Goal: Task Accomplishment & Management: Complete application form

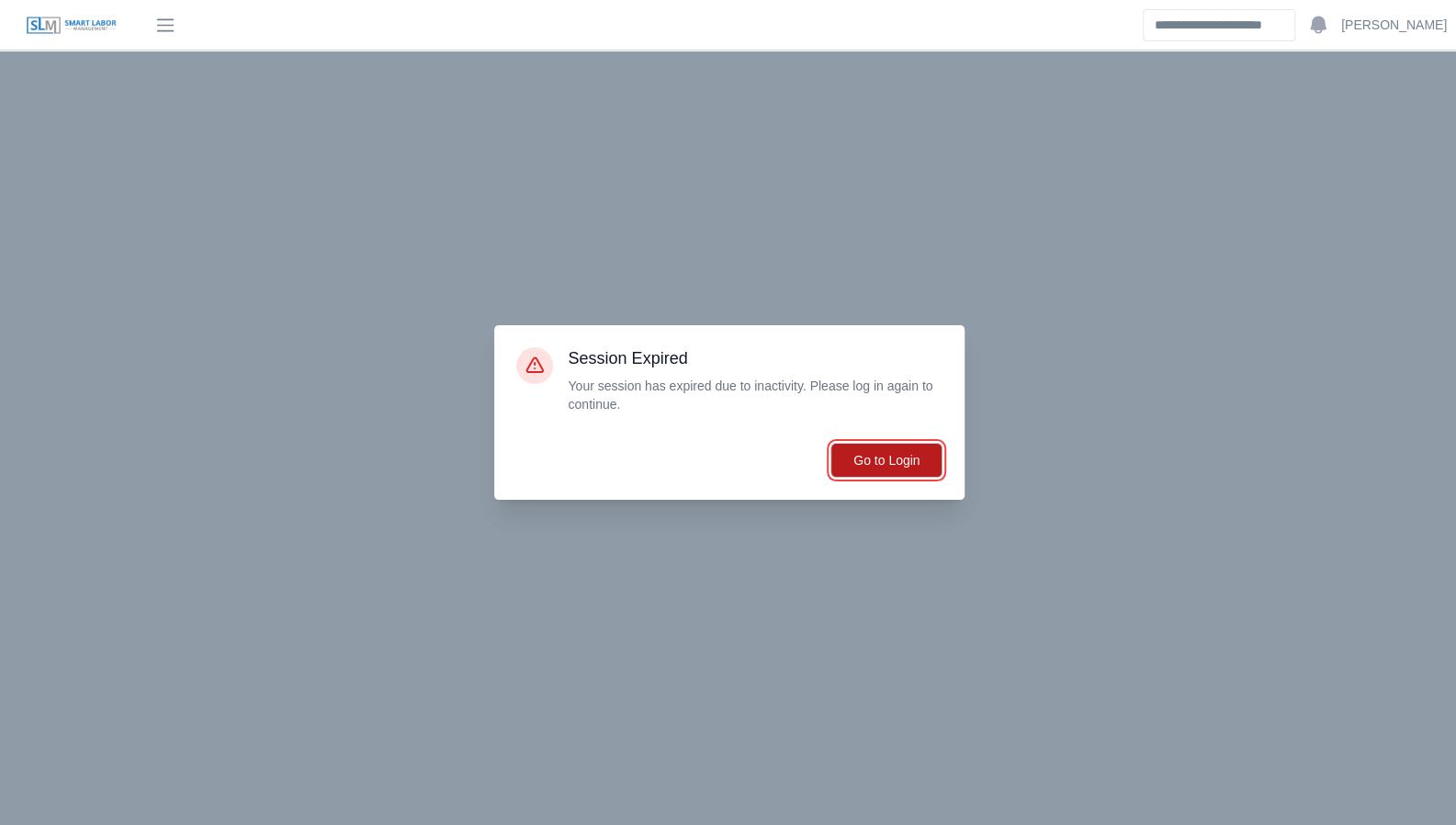
click at [920, 464] on button "Go to Login" at bounding box center [886, 460] width 112 height 35
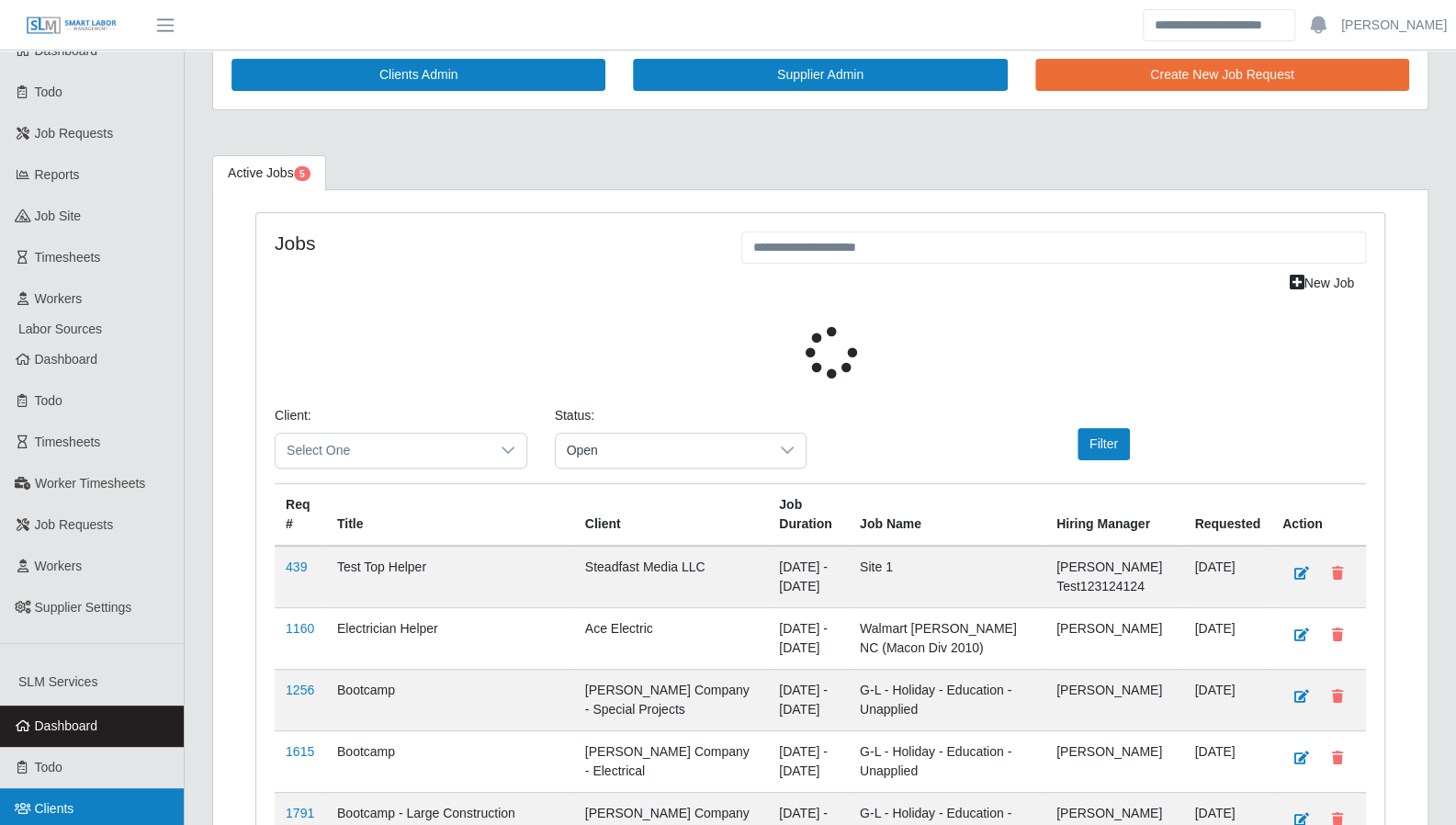
click at [47, 800] on span "Clients" at bounding box center [55, 808] width 40 height 15
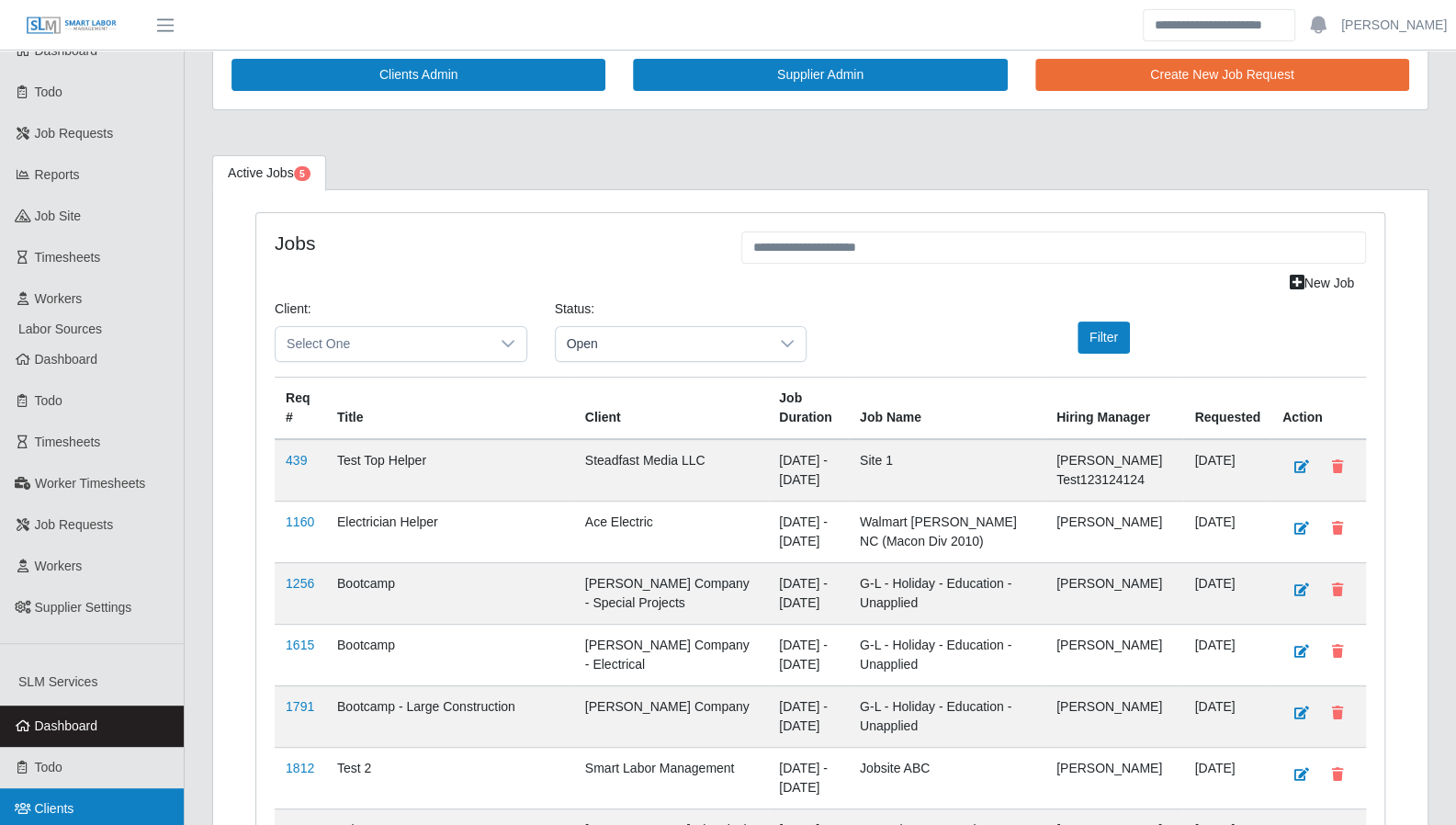
scroll to position [415, 0]
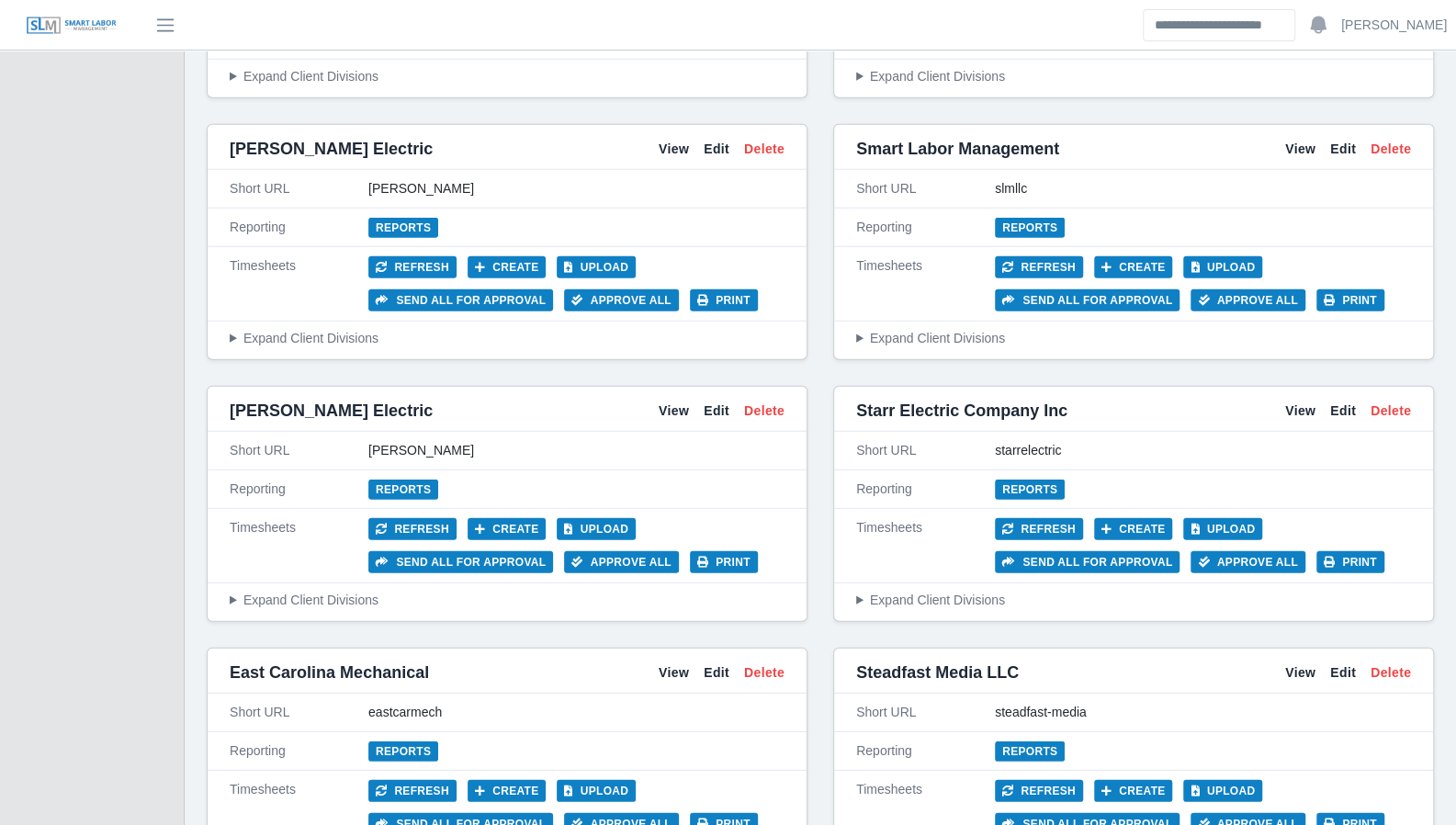
scroll to position [2989, 0]
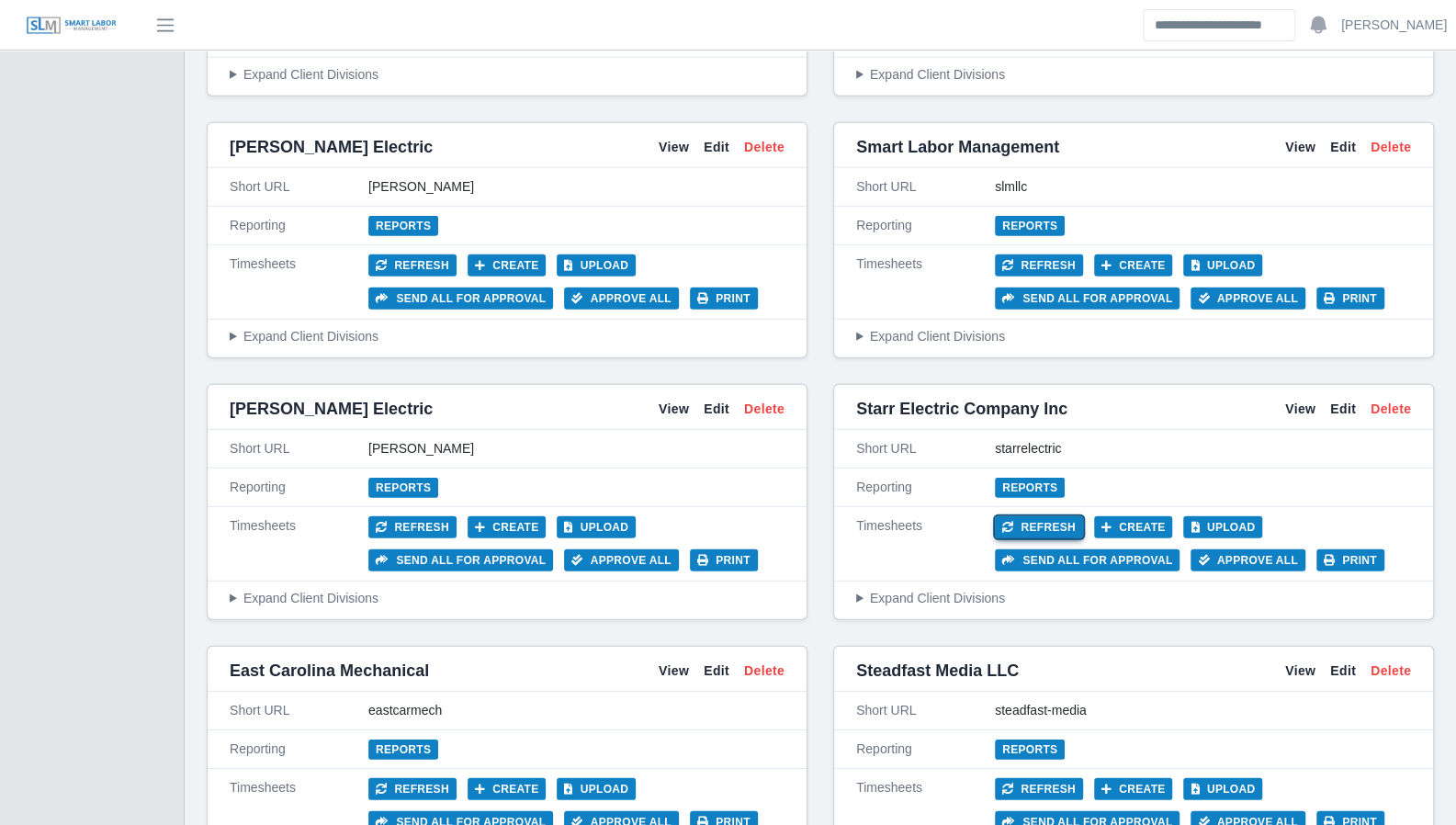
click at [1043, 517] on button "Refresh" at bounding box center [1038, 527] width 88 height 22
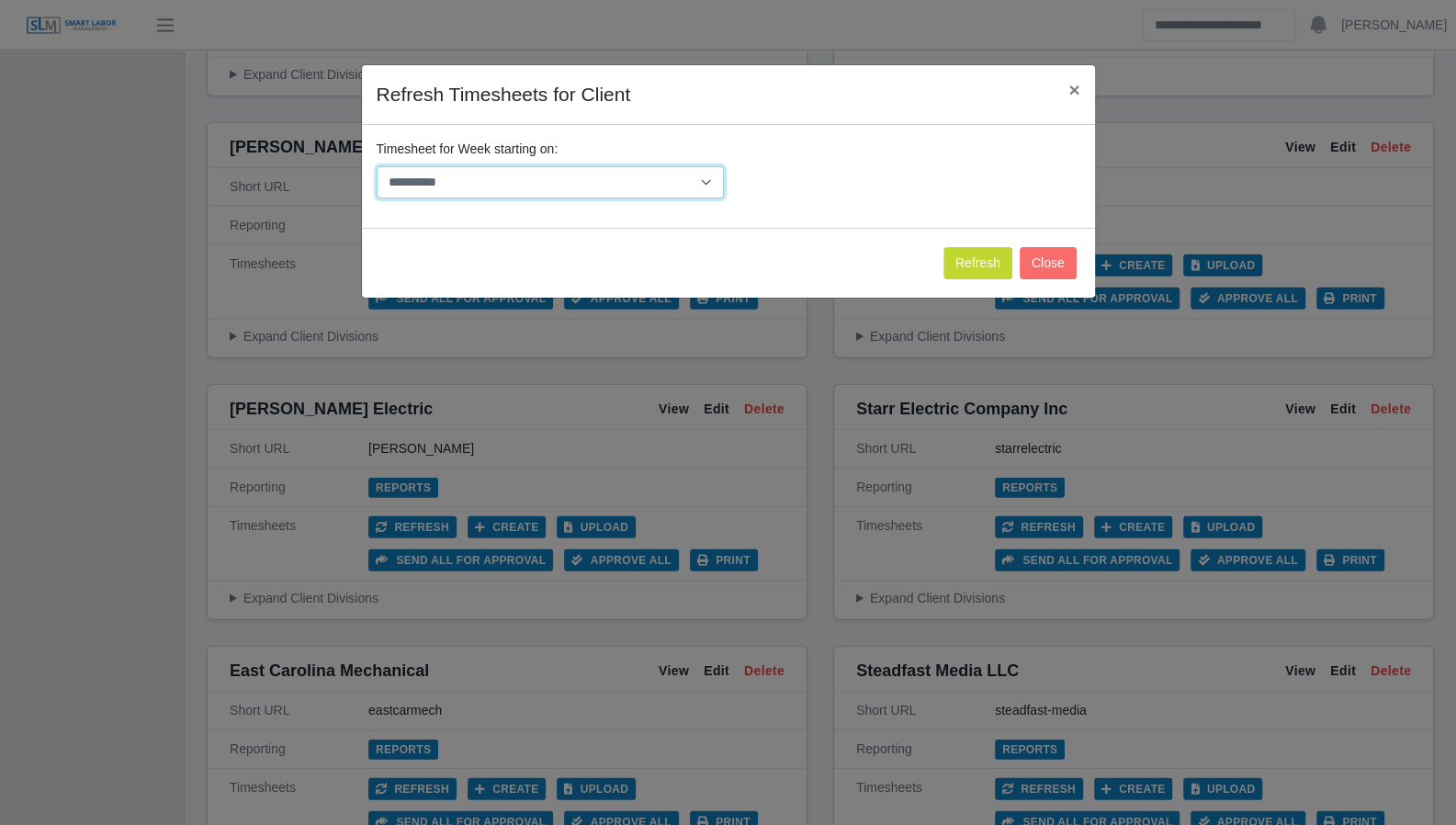
click at [688, 181] on select "**********" at bounding box center [550, 183] width 347 height 32
select select "**********"
click at [377, 167] on select "**********" at bounding box center [550, 183] width 347 height 32
click at [978, 254] on button "Refresh" at bounding box center [977, 263] width 69 height 32
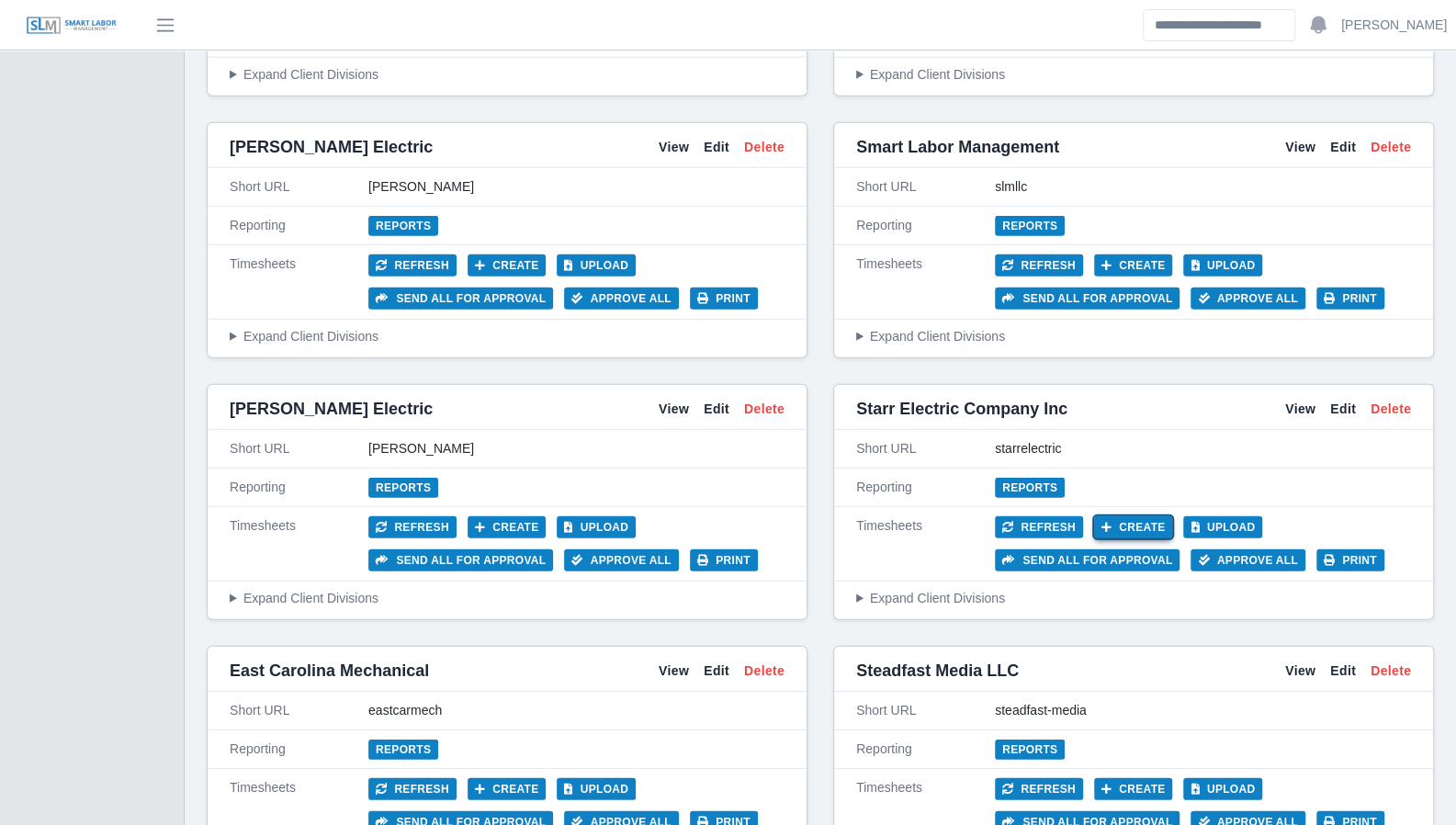
click at [1113, 517] on button "Create" at bounding box center [1132, 527] width 79 height 22
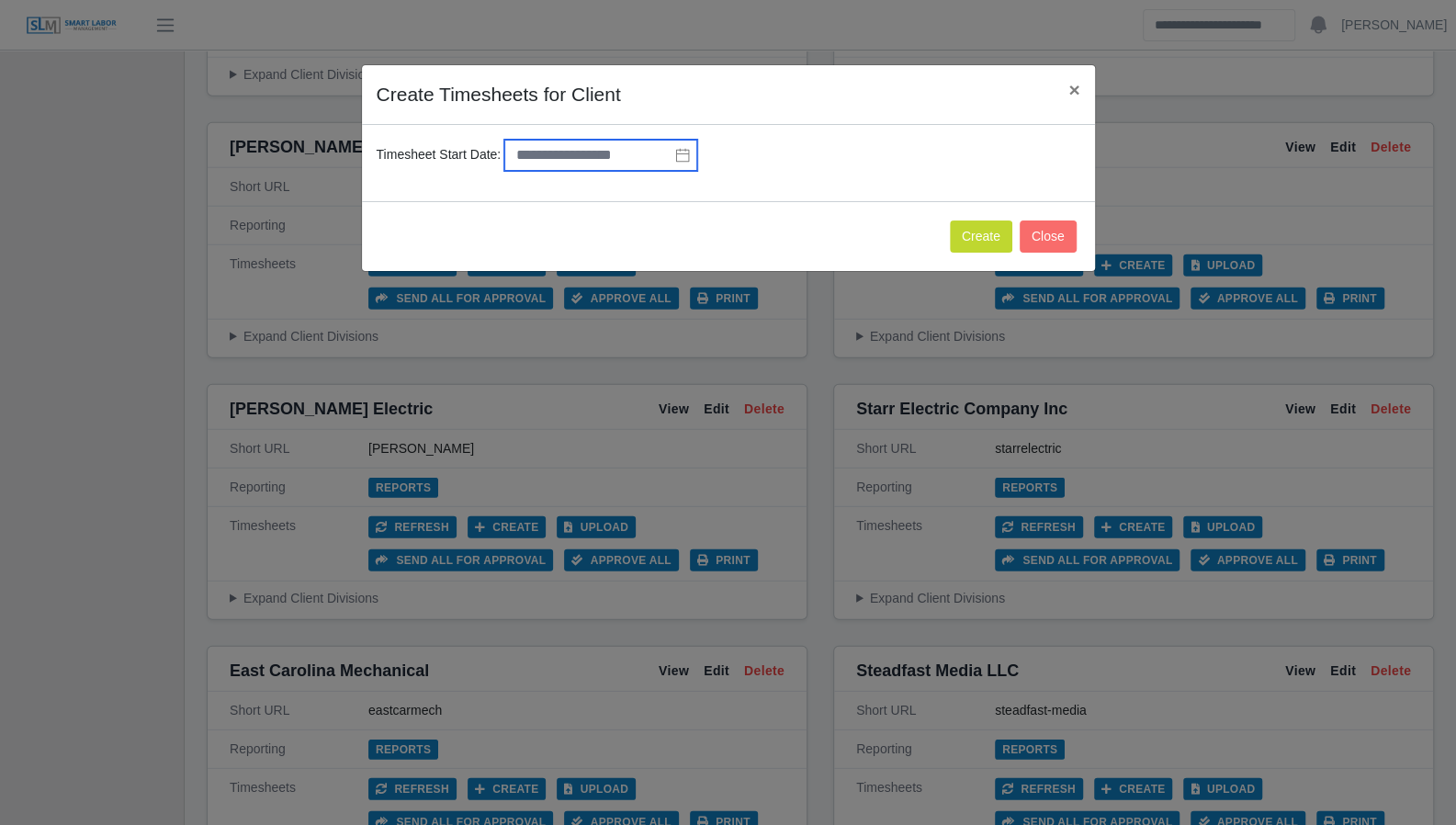
click at [577, 157] on input "text" at bounding box center [601, 155] width 193 height 31
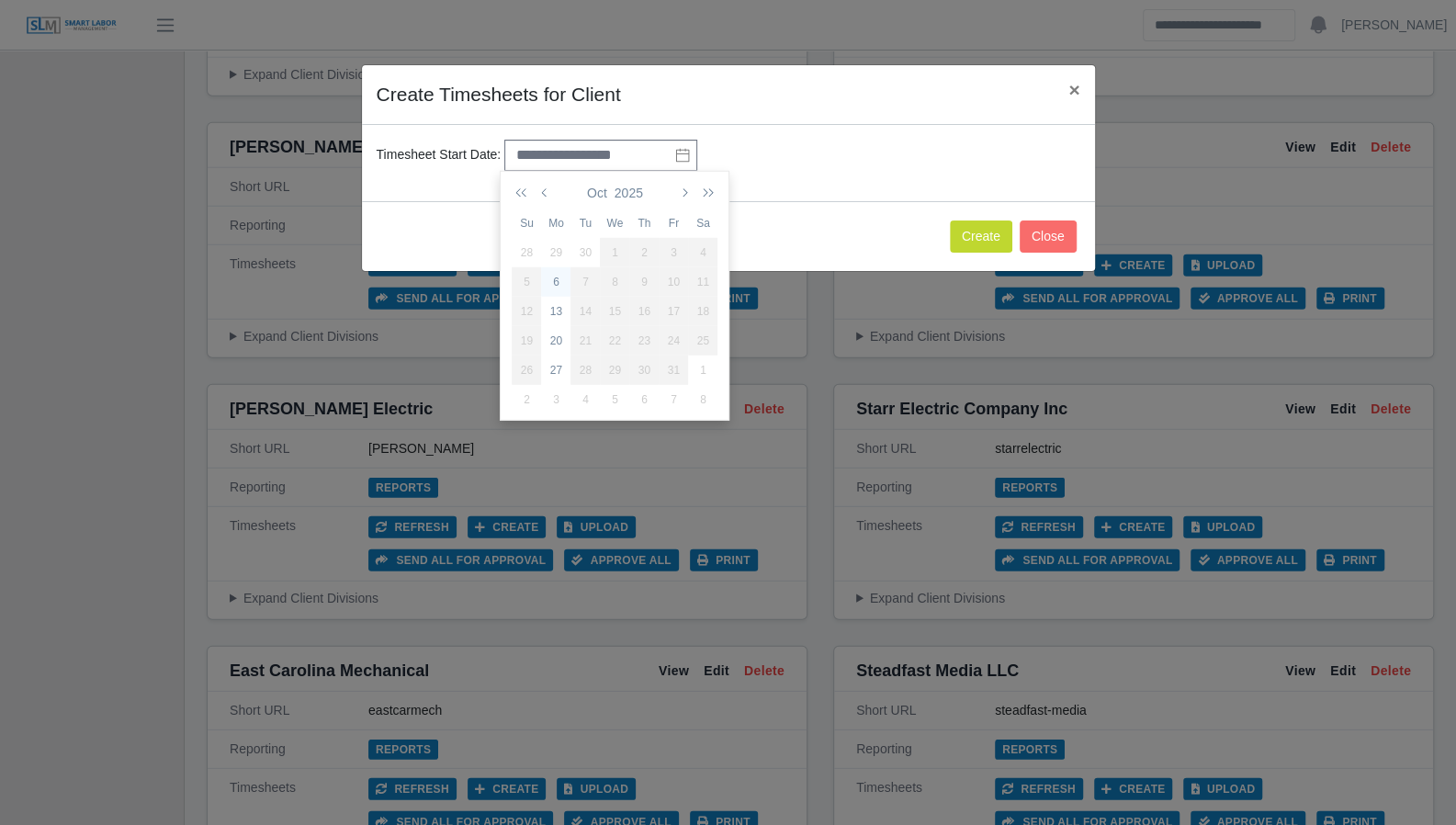
click at [556, 286] on div "6" at bounding box center [555, 281] width 29 height 16
type input "**********"
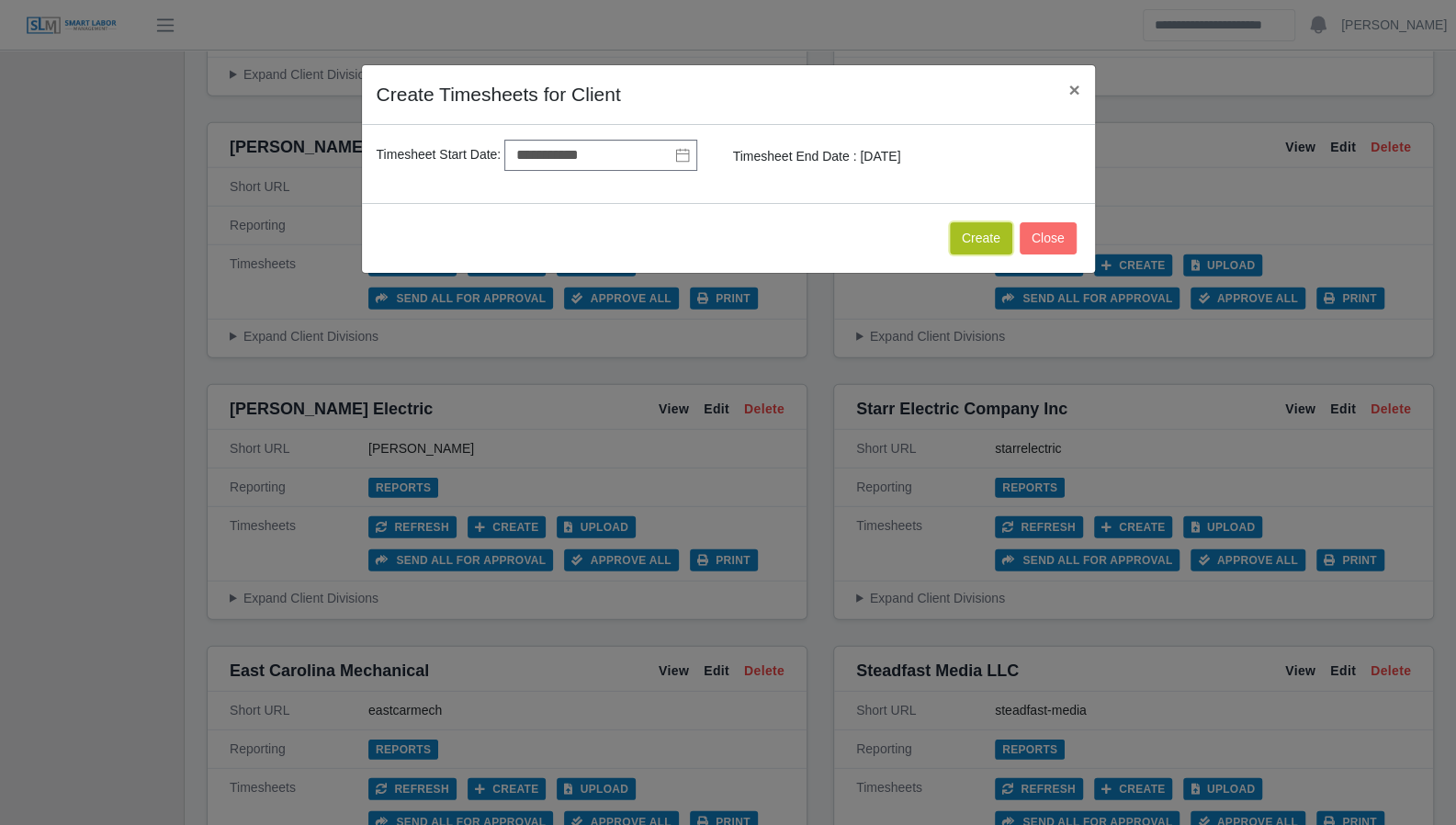
click at [968, 237] on button "Create" at bounding box center [981, 238] width 62 height 32
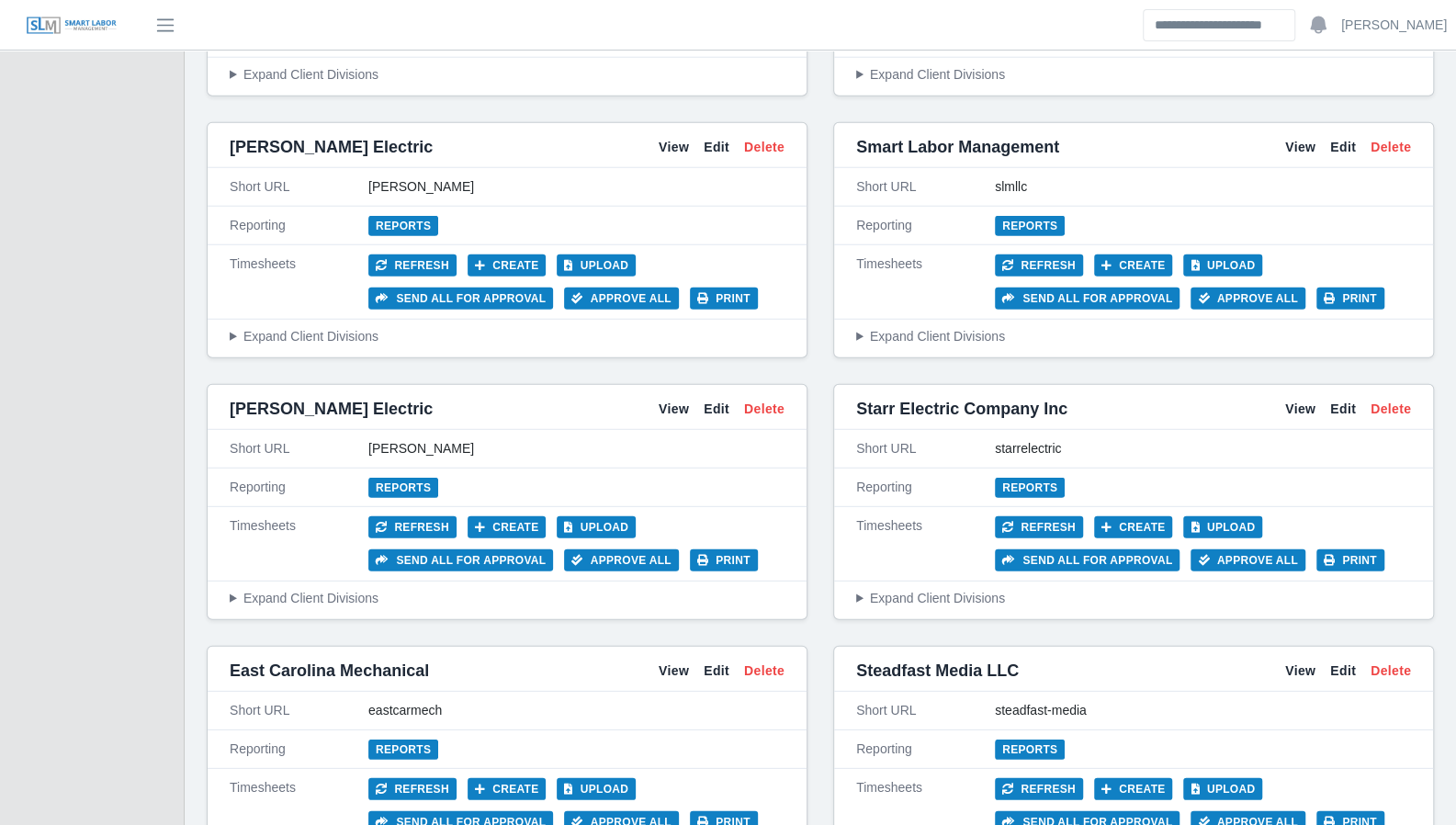
click at [1438, 315] on div "Clients New Client Select a Client ACE View Edit Delete Short URL ace Reporting…" at bounding box center [819, 833] width 1271 height 7540
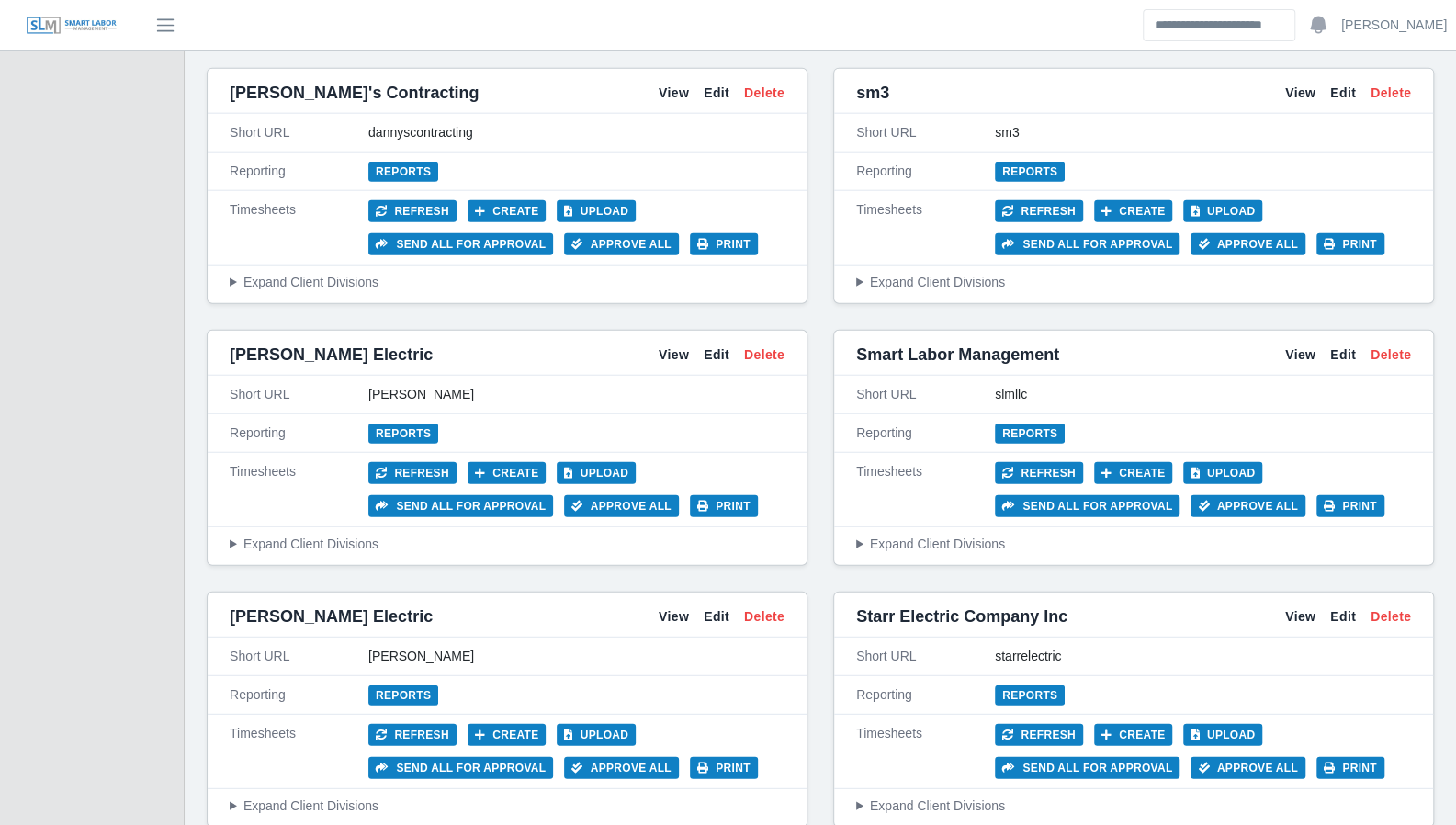
scroll to position [2739, 0]
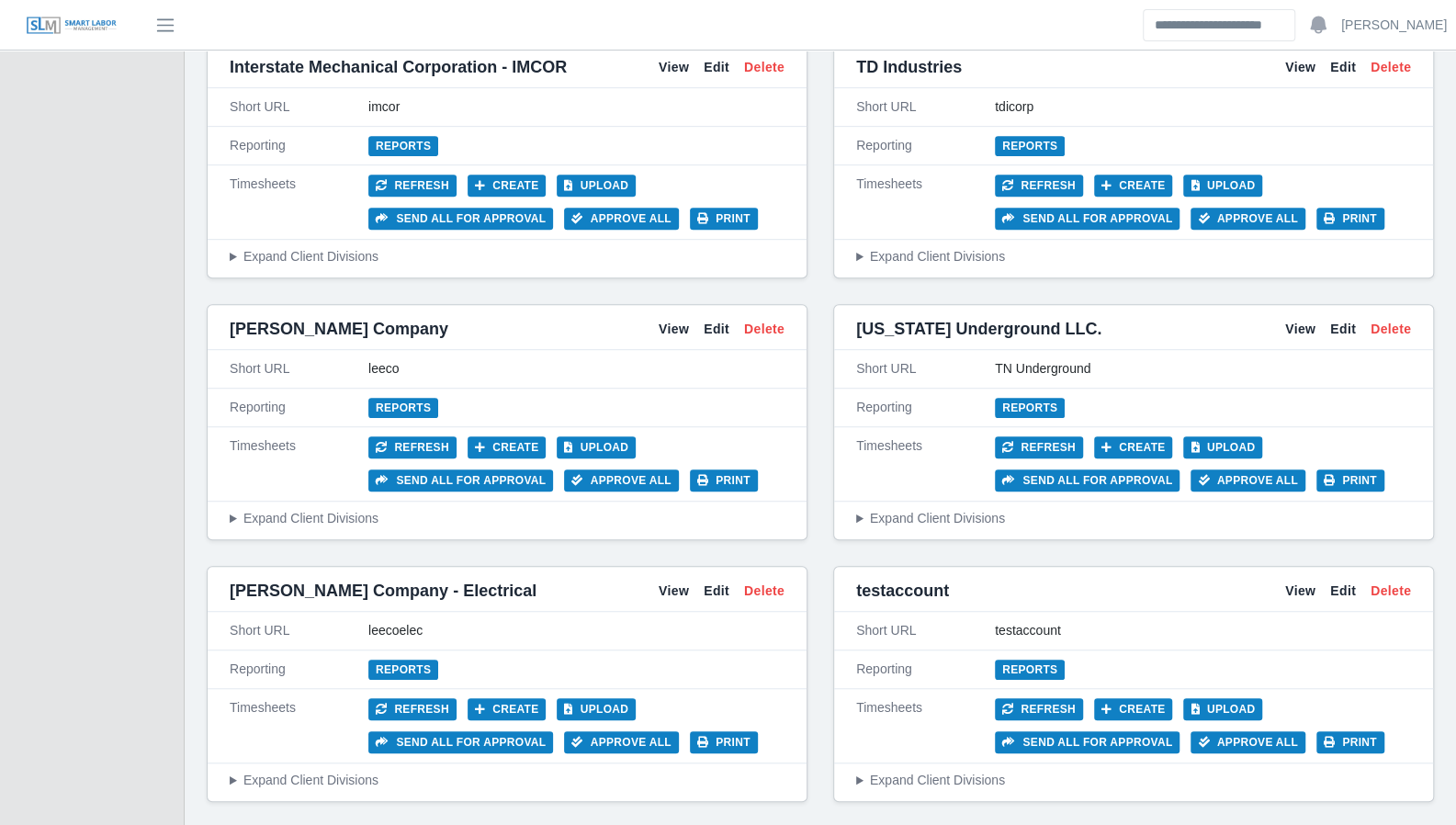
scroll to position [4906, 0]
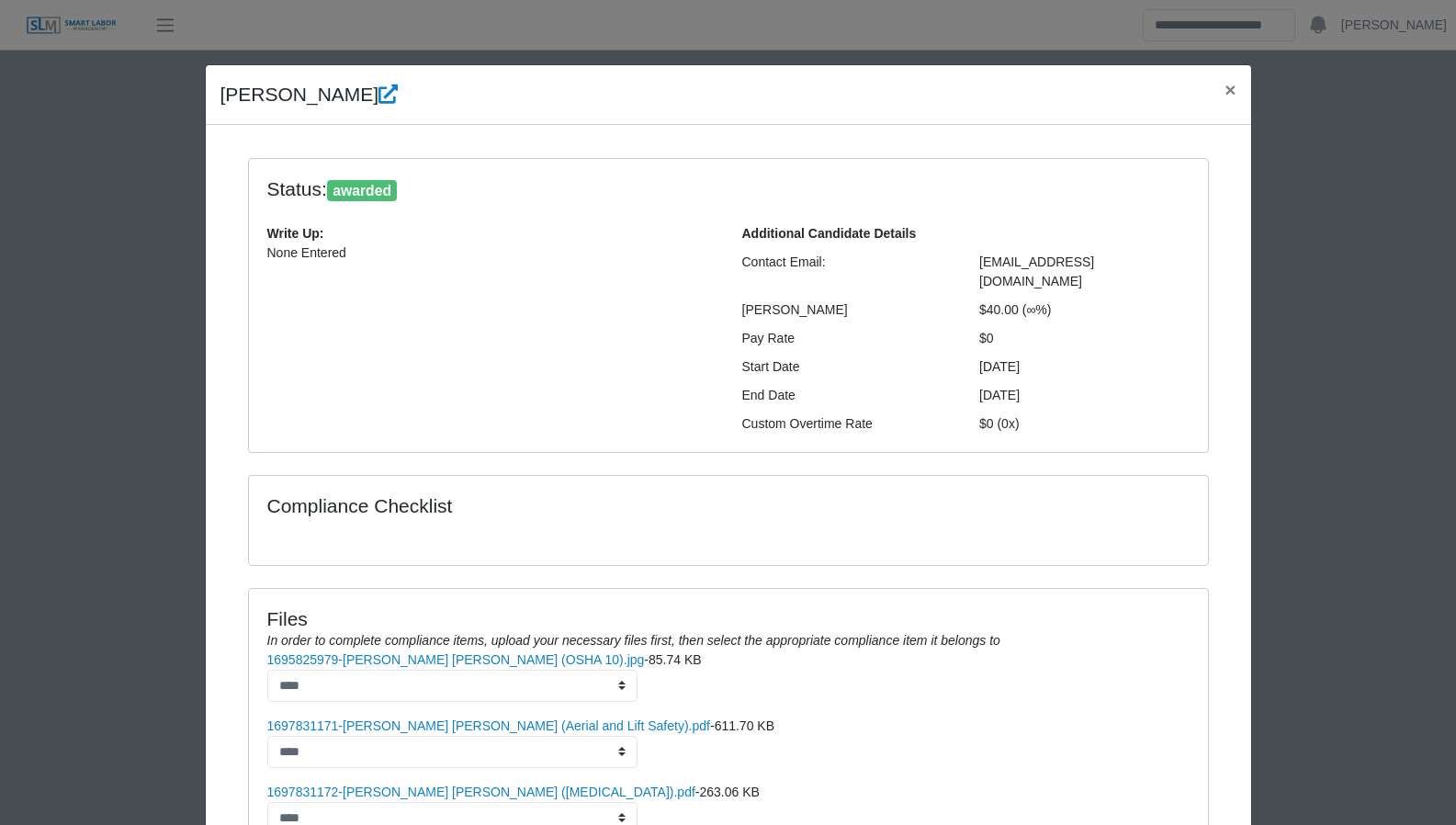
select select "******"
click at [1224, 89] on span "×" at bounding box center [1230, 89] width 11 height 21
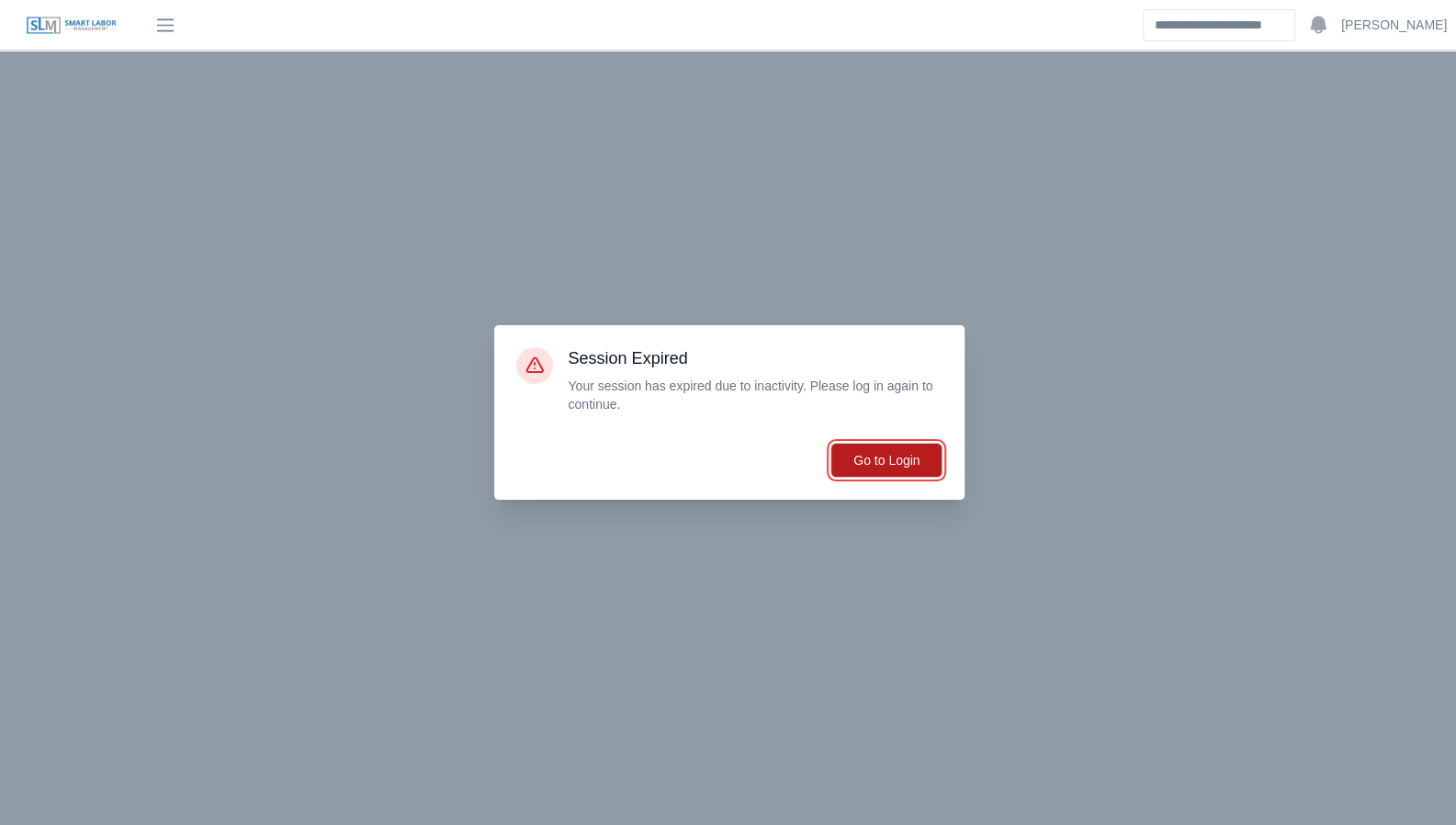
click at [936, 454] on button "Go to Login" at bounding box center [886, 460] width 112 height 35
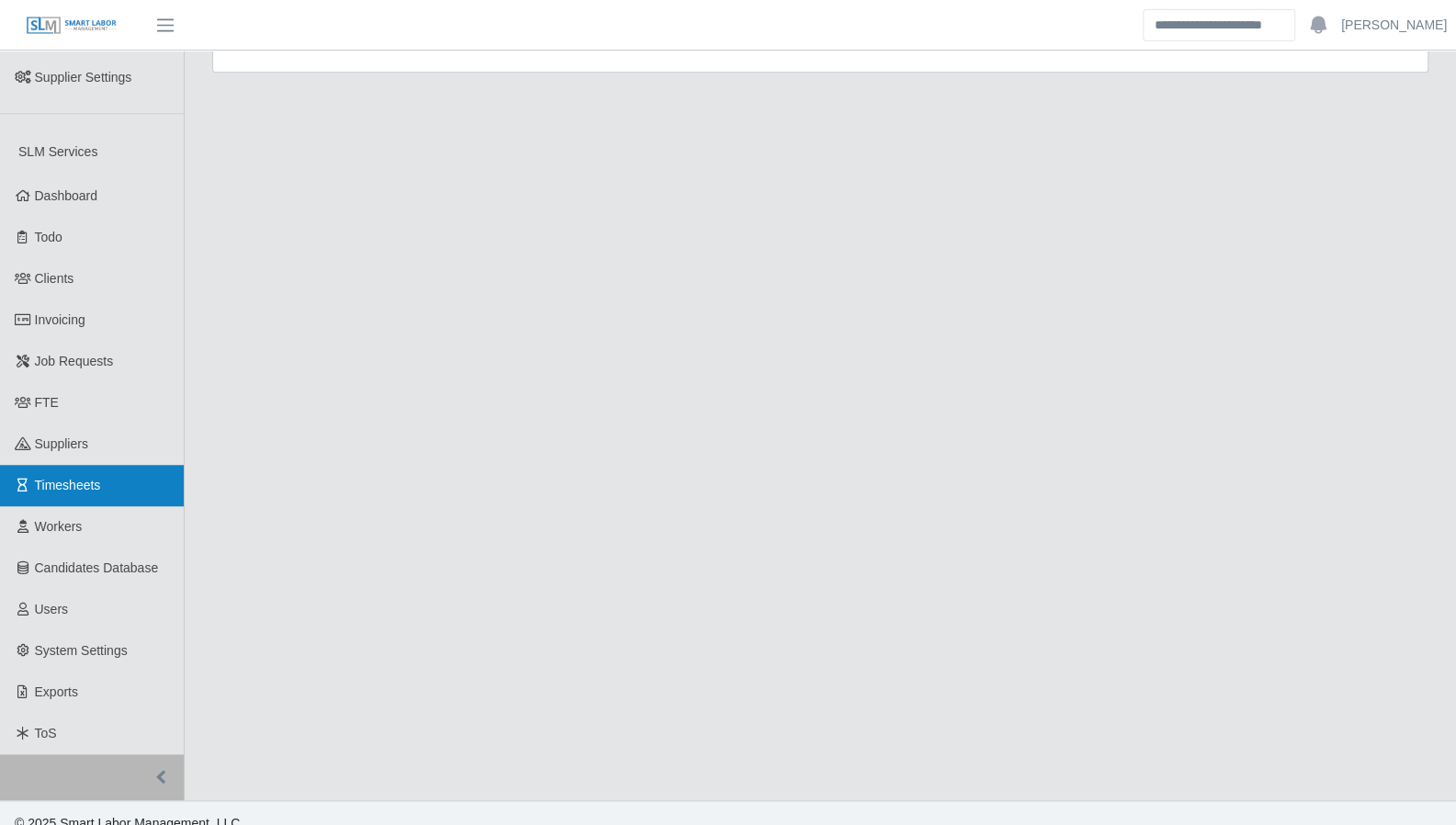
scroll to position [612, 0]
click at [99, 477] on span "Timesheets" at bounding box center [68, 484] width 66 height 15
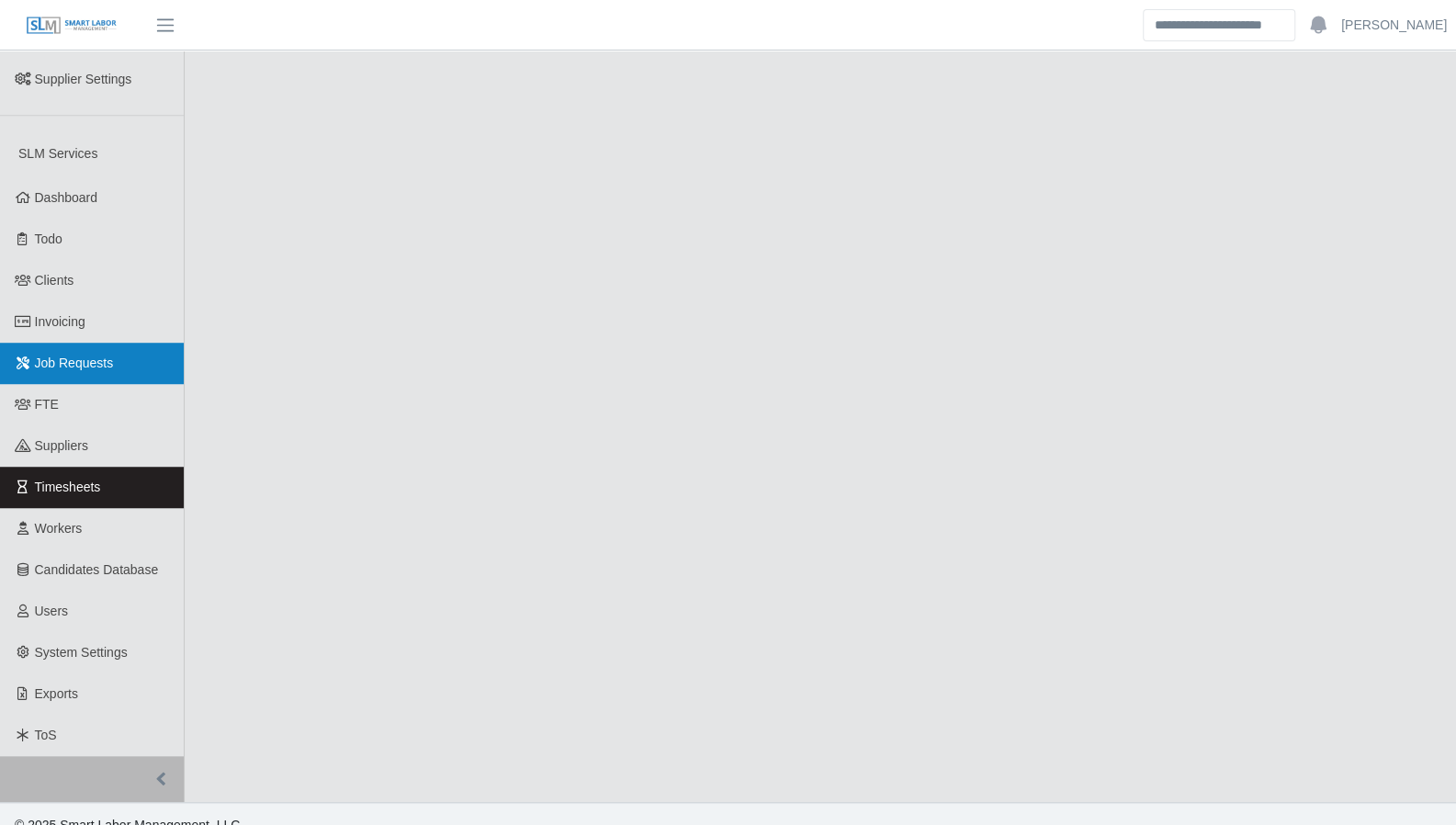
scroll to position [612, 0]
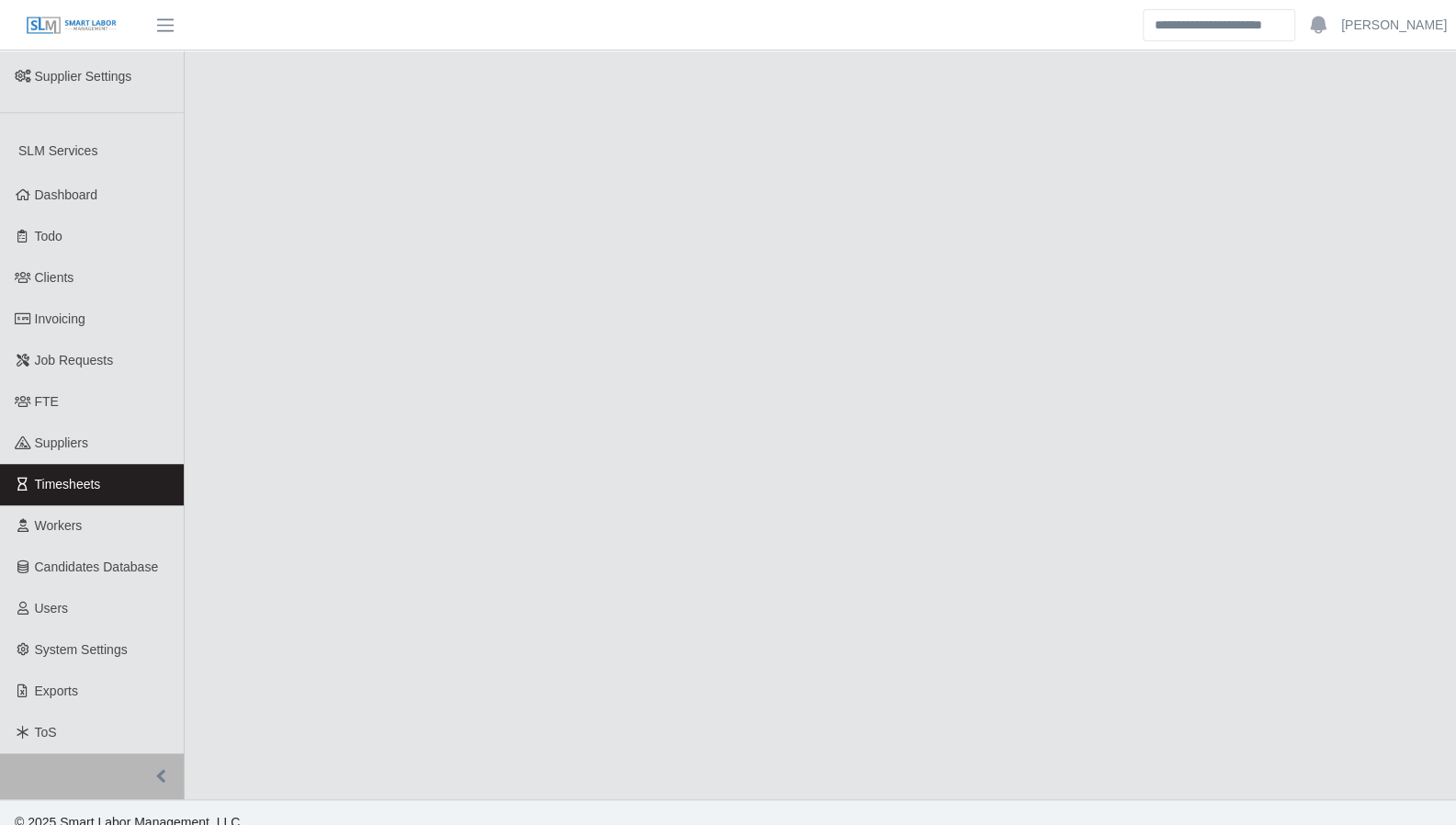
click at [109, 464] on link "Timesheets" at bounding box center [92, 484] width 184 height 42
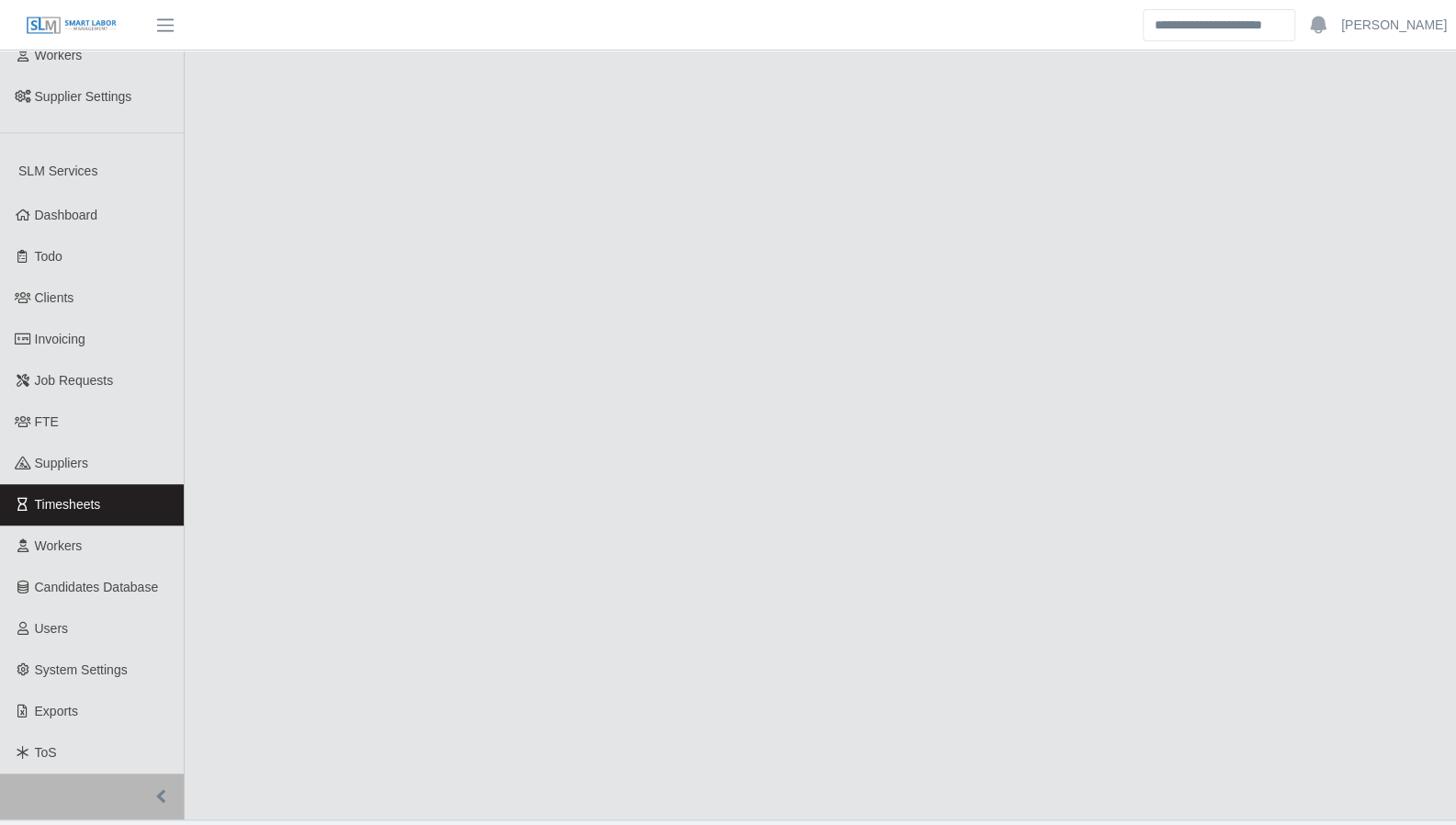
scroll to position [612, 0]
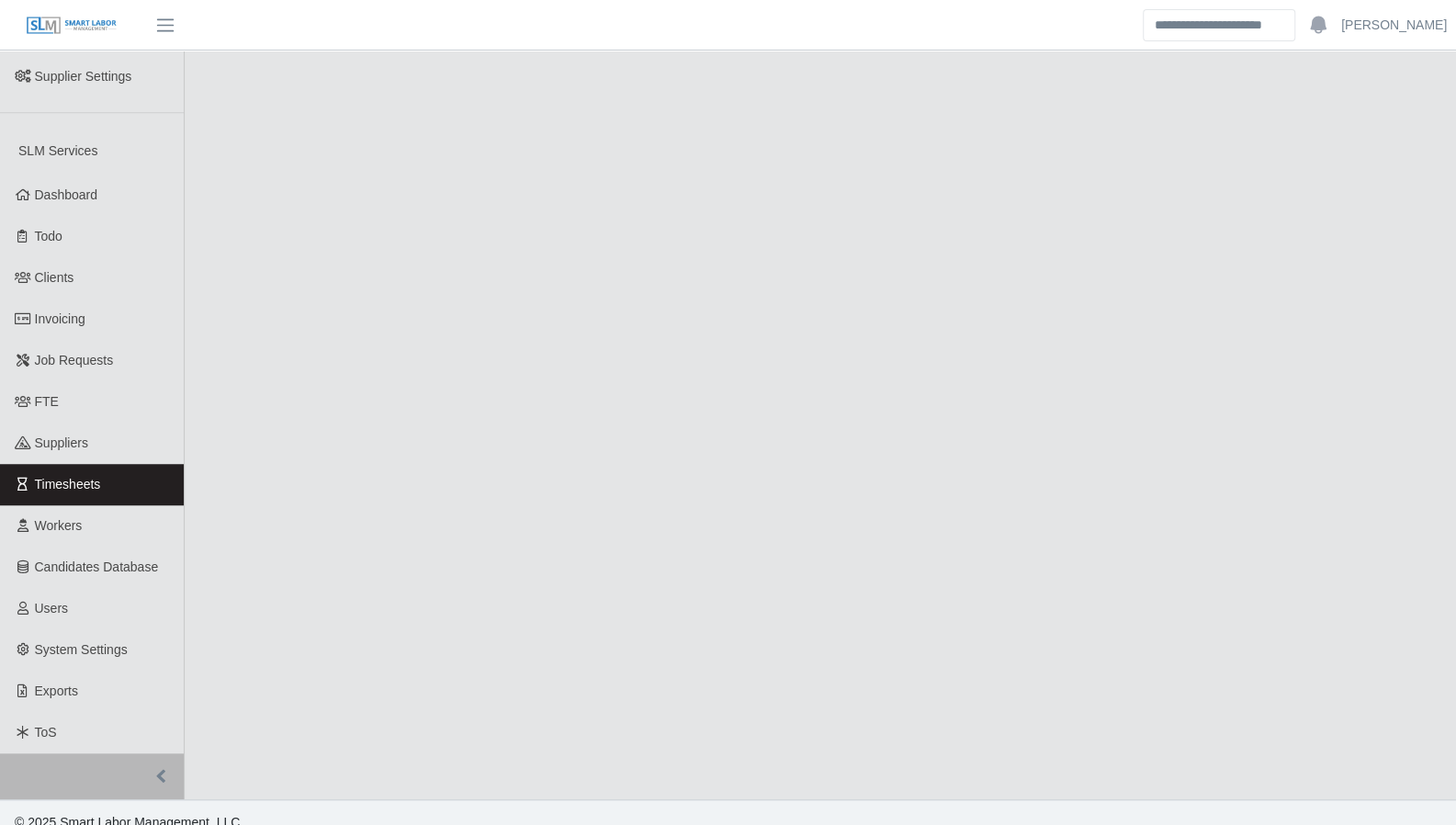
click at [123, 464] on link "Timesheets" at bounding box center [92, 484] width 184 height 42
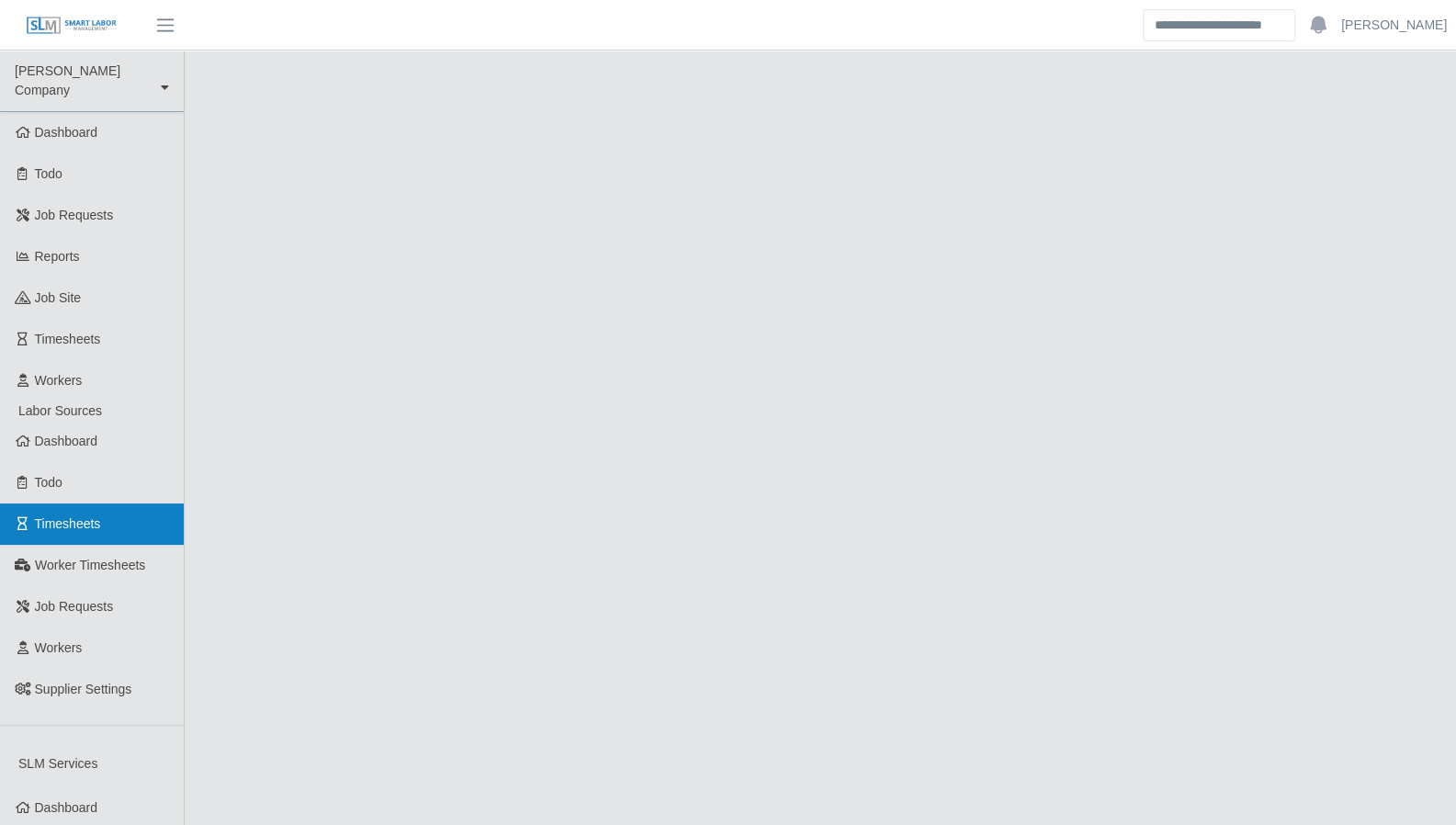
click at [134, 503] on link "Timesheets" at bounding box center [92, 524] width 184 height 42
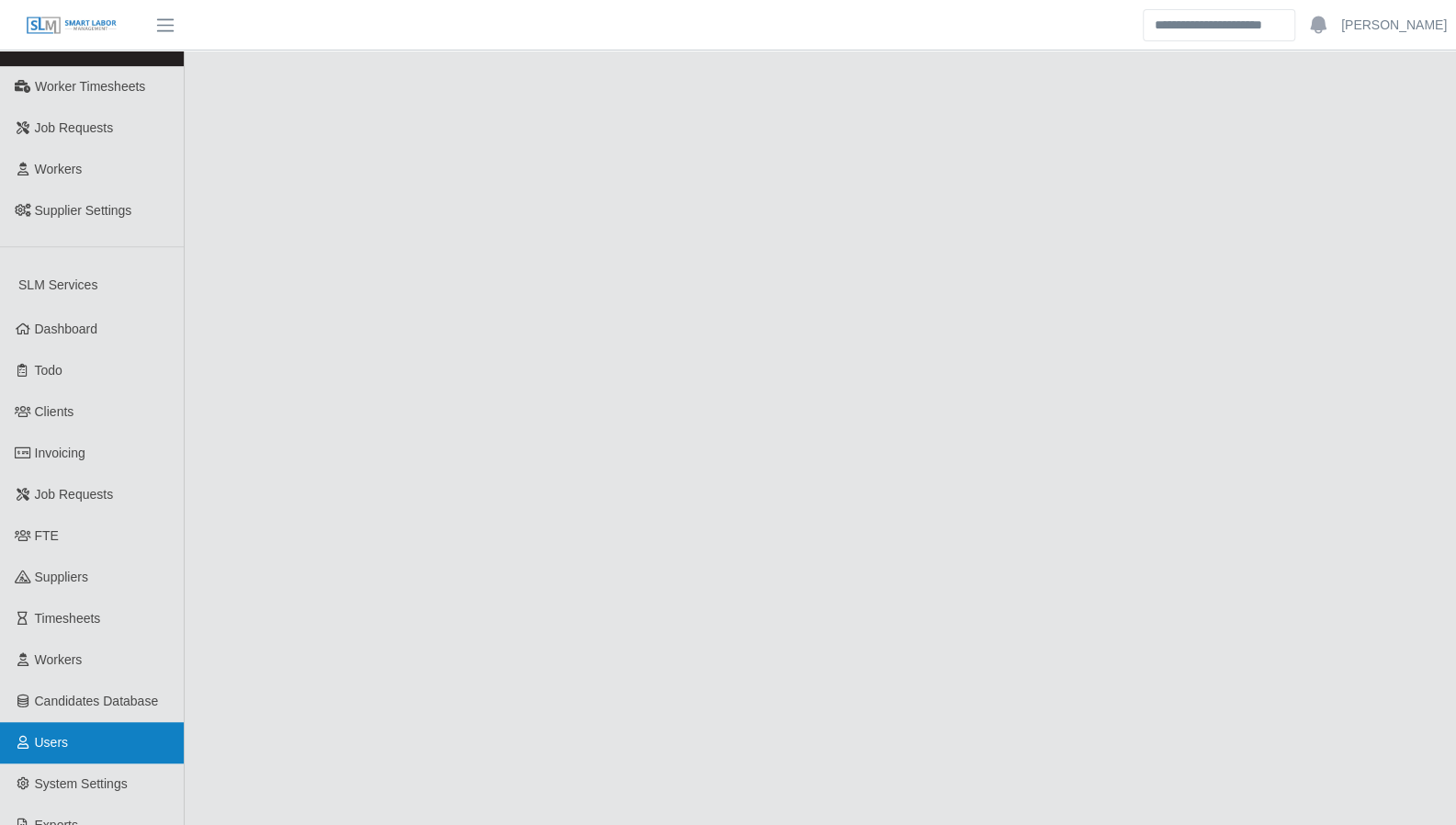
scroll to position [612, 0]
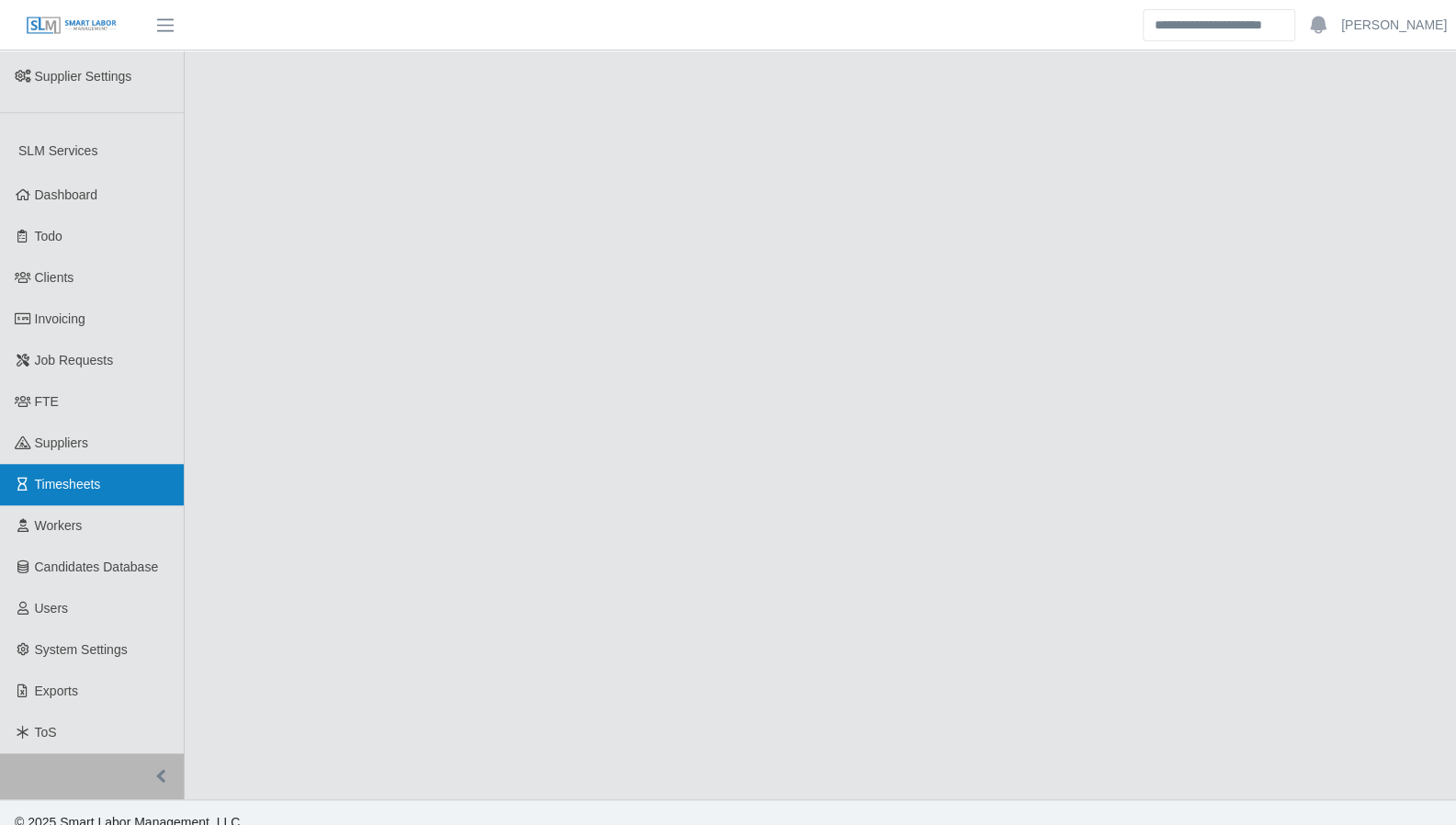
click at [79, 475] on link "Timesheets" at bounding box center [92, 484] width 184 height 42
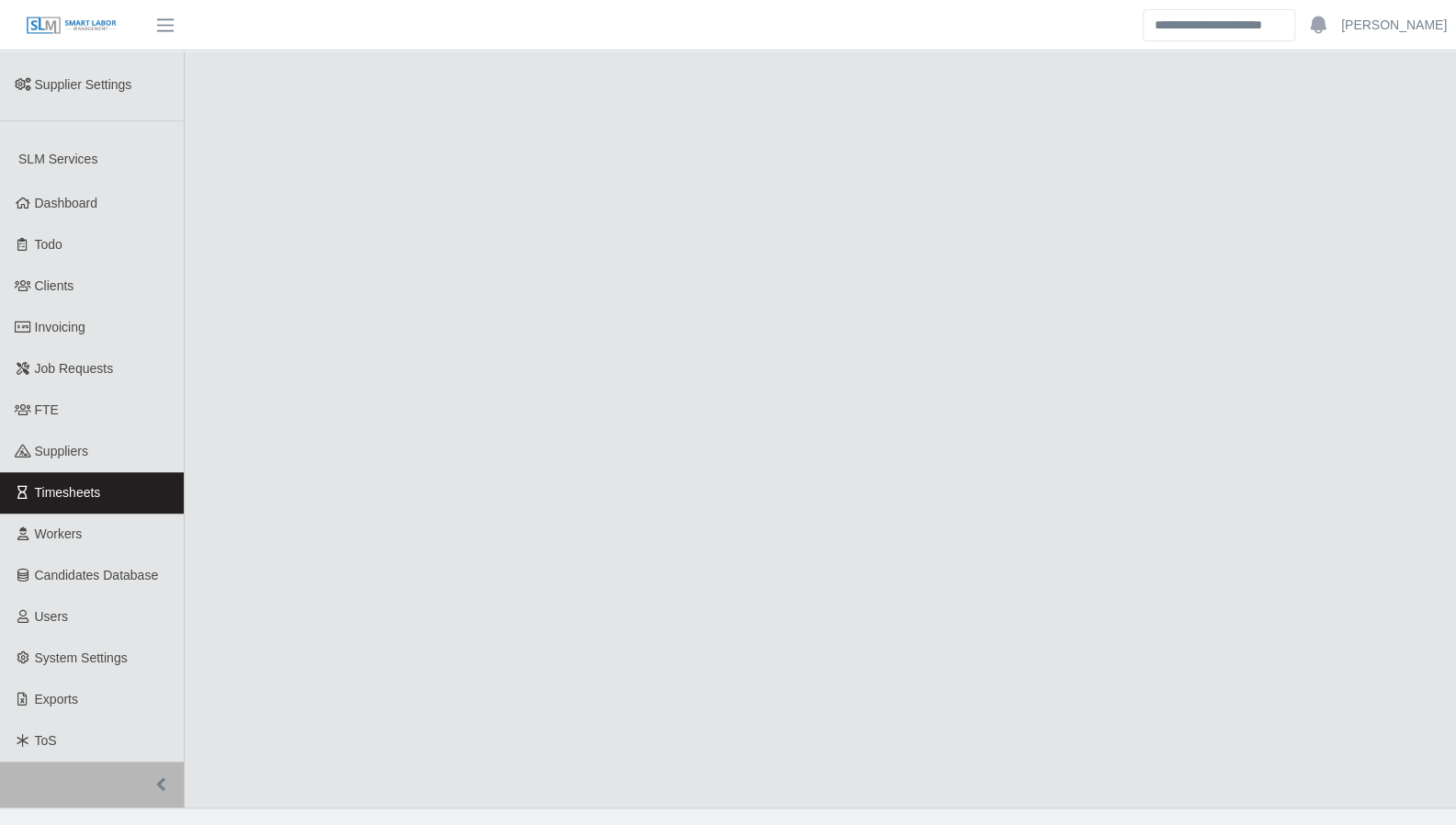
scroll to position [612, 0]
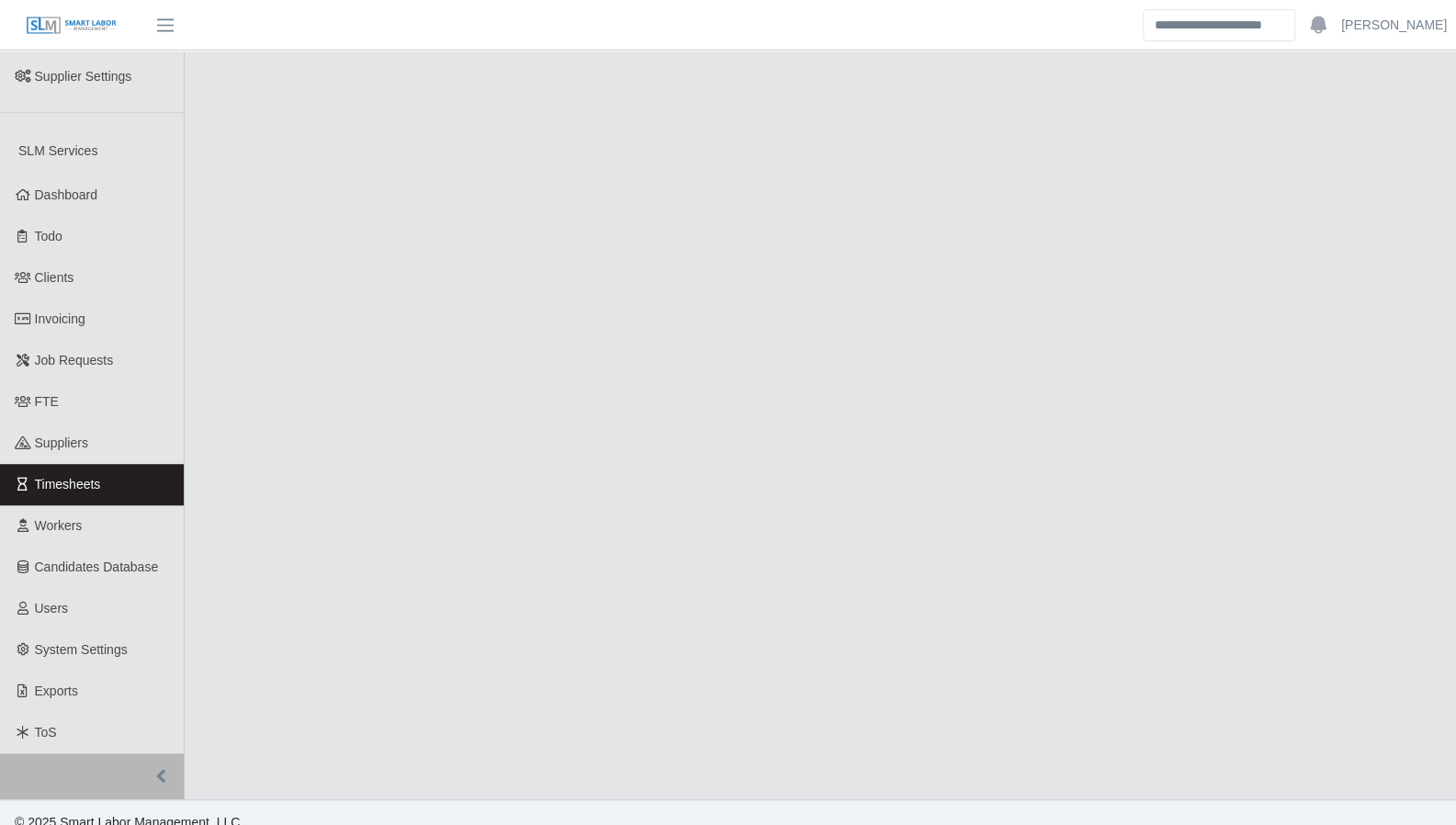
click at [84, 477] on span "Timesheets" at bounding box center [68, 484] width 66 height 15
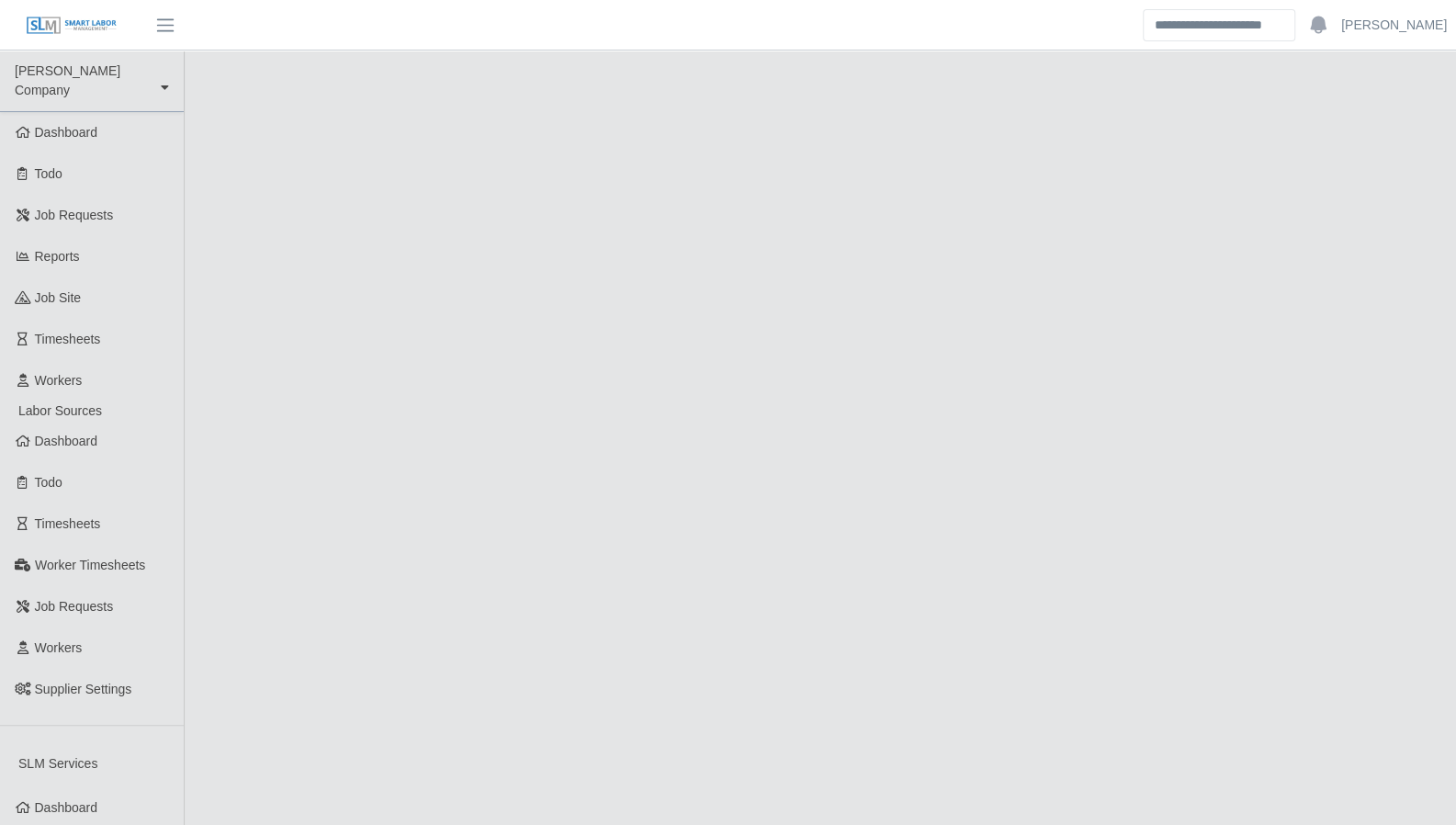
click at [684, 290] on main at bounding box center [819, 730] width 1271 height 1361
click at [99, 331] on span "Timesheets" at bounding box center [68, 339] width 66 height 15
click at [98, 331] on span "Timesheets" at bounding box center [68, 339] width 66 height 15
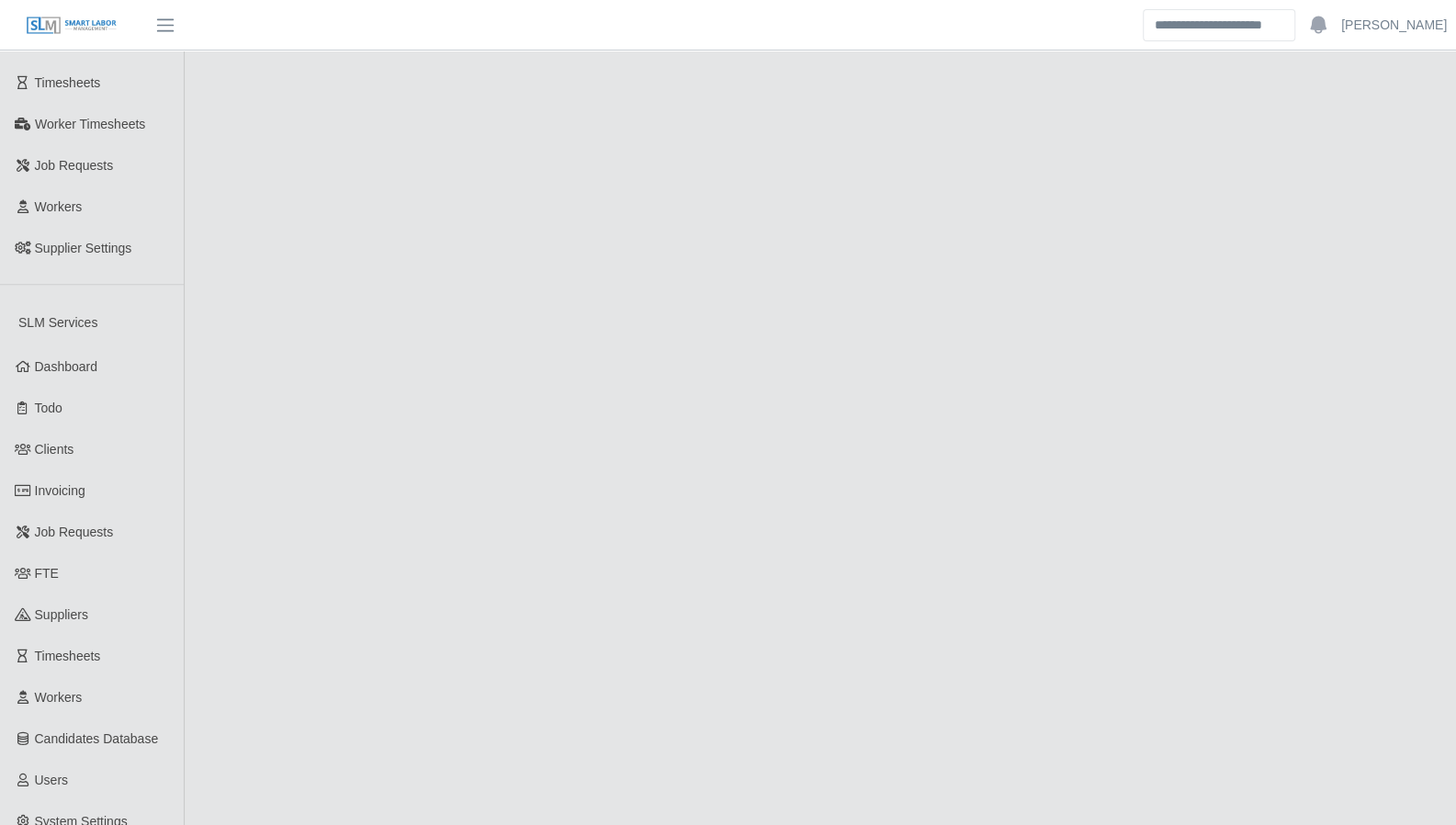
scroll to position [395, 0]
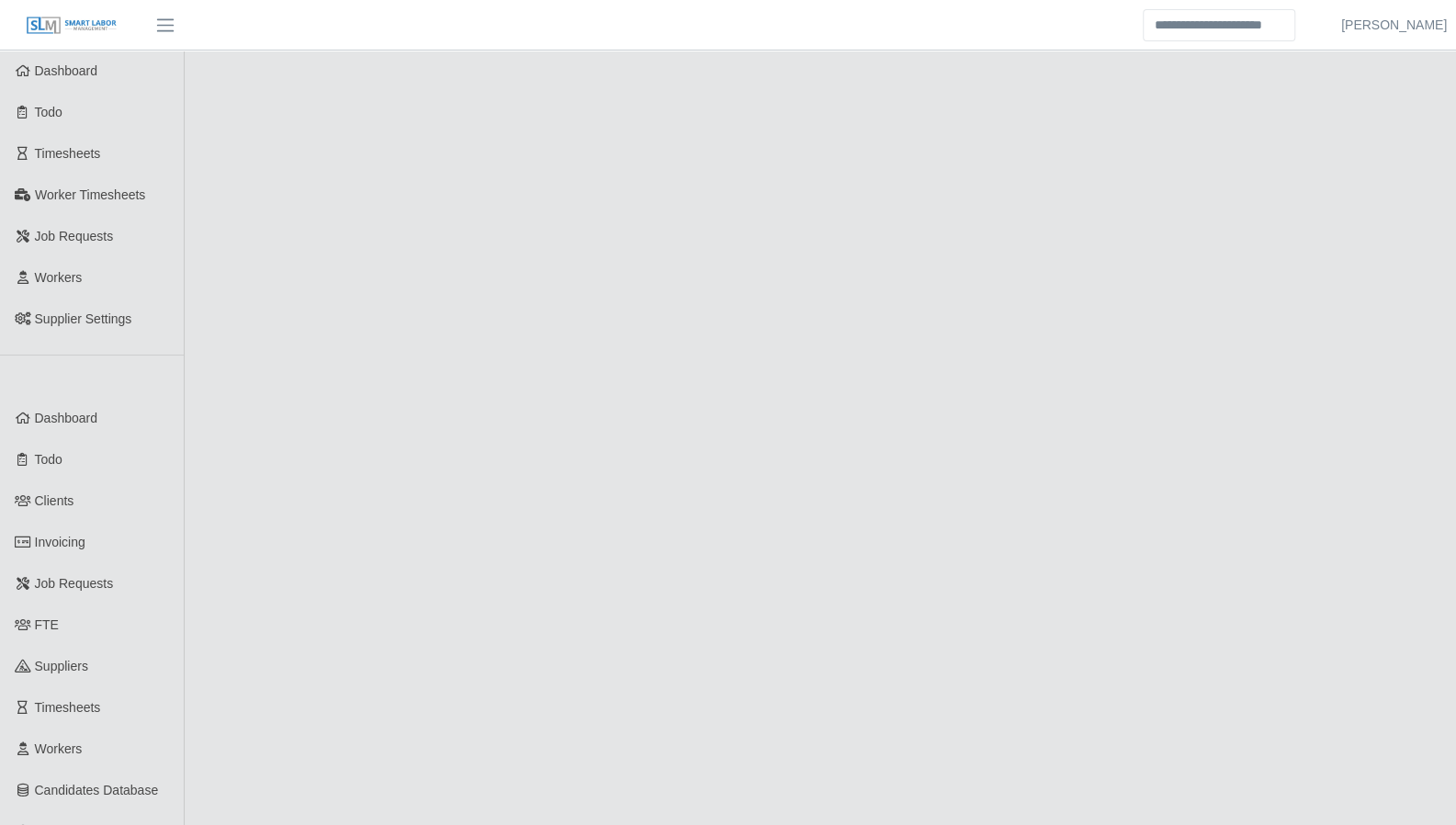
scroll to position [612, 0]
